Goal: Check status

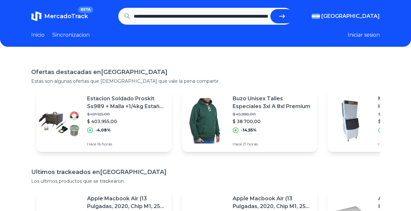
click at [292, 20] on button "submit" at bounding box center [282, 16] width 23 height 14
type input "**********"
